Goal: Task Accomplishment & Management: Manage account settings

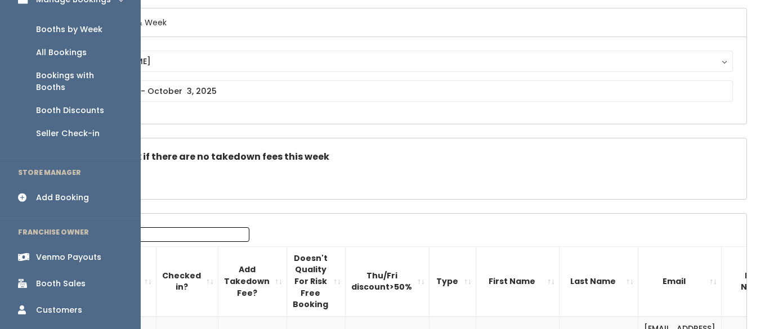
scroll to position [83, 0]
click at [82, 105] on div "Booth Discounts" at bounding box center [70, 111] width 68 height 12
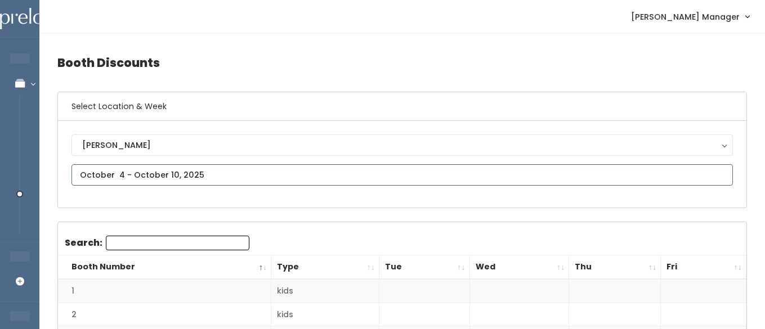
click at [179, 175] on input "text" at bounding box center [403, 174] width 662 height 21
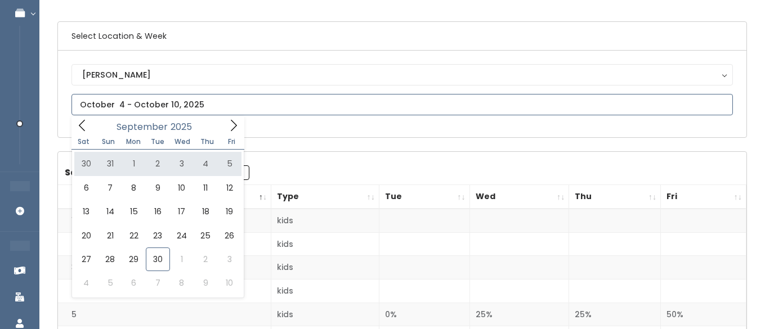
scroll to position [86, 0]
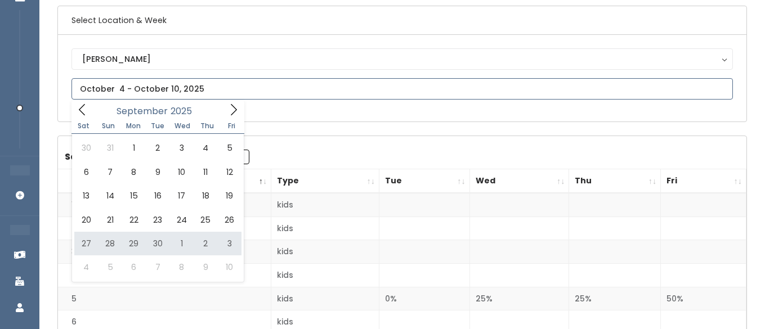
type input "September 27 to October 3"
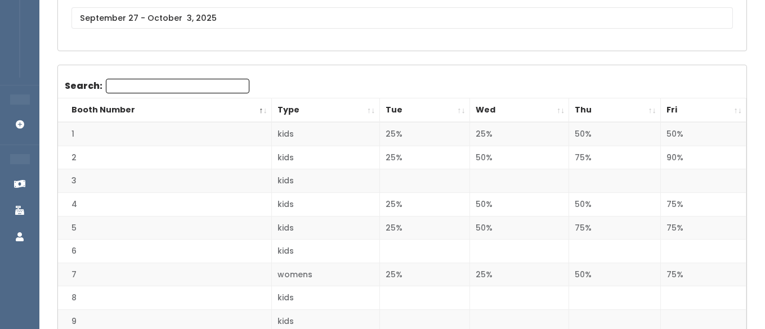
scroll to position [111, 0]
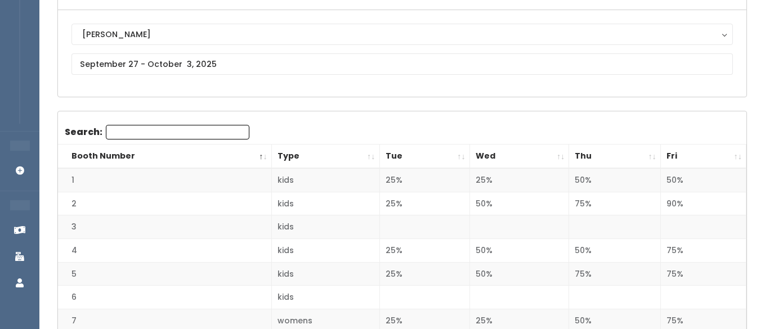
click at [733, 157] on th "Fri" at bounding box center [704, 157] width 86 height 24
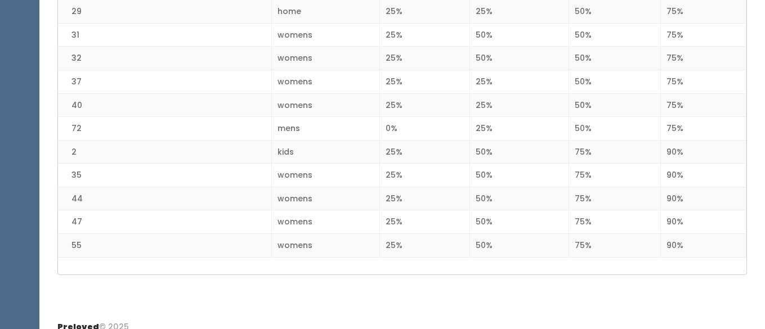
scroll to position [1779, 0]
